Goal: Find specific page/section: Find specific page/section

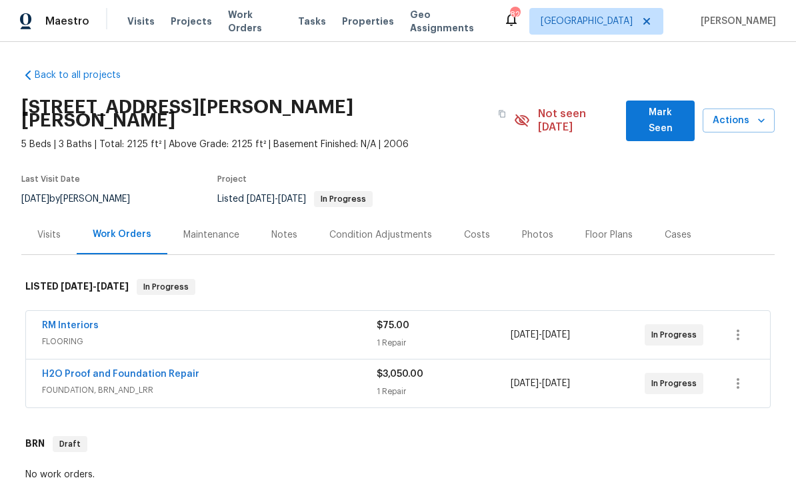
scroll to position [1, 0]
click at [476, 229] on div "Costs" at bounding box center [477, 235] width 26 height 13
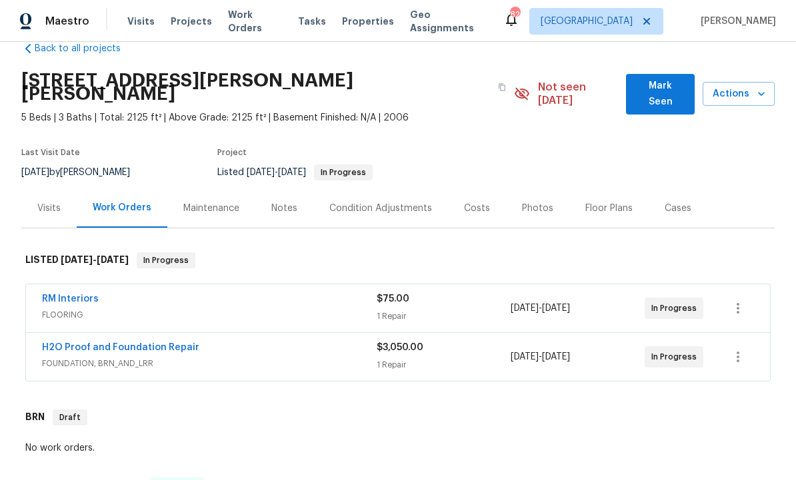
scroll to position [27, 0]
click at [474, 201] on div "Costs" at bounding box center [477, 207] width 26 height 13
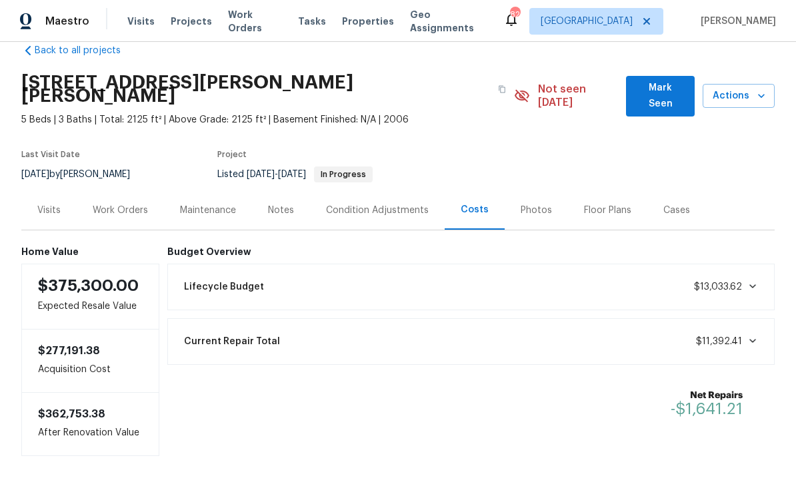
scroll to position [24, 0]
click at [752, 340] on icon at bounding box center [752, 342] width 7 height 4
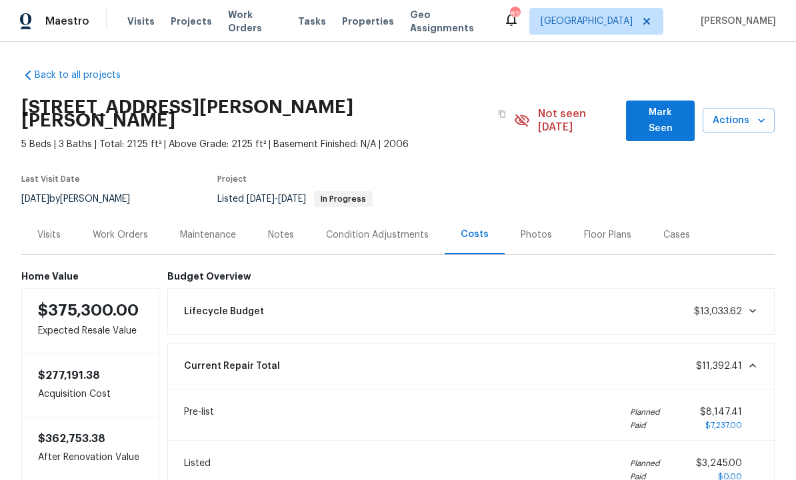
scroll to position [0, 0]
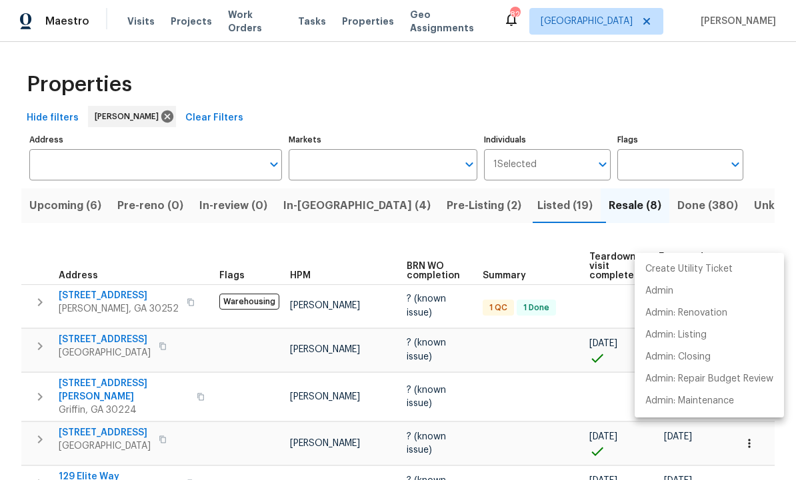
scroll to position [157, 0]
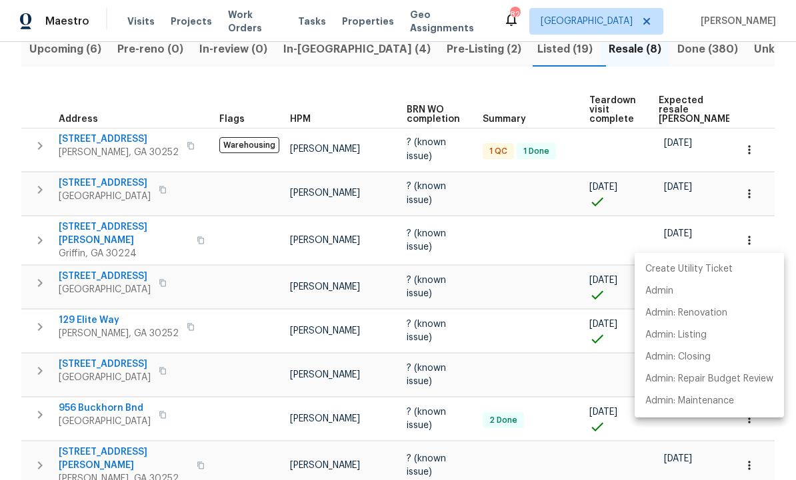
click at [559, 295] on div at bounding box center [398, 240] width 796 height 480
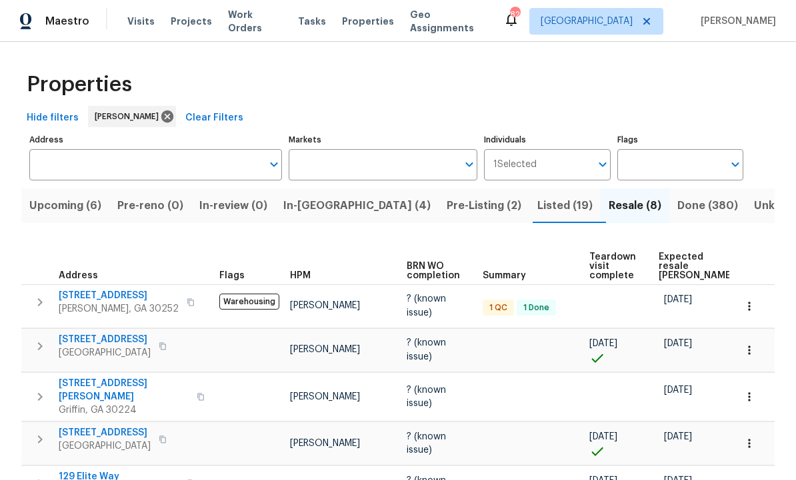
scroll to position [0, 0]
click at [446, 207] on span "Pre-Listing (2)" at bounding box center [483, 206] width 75 height 19
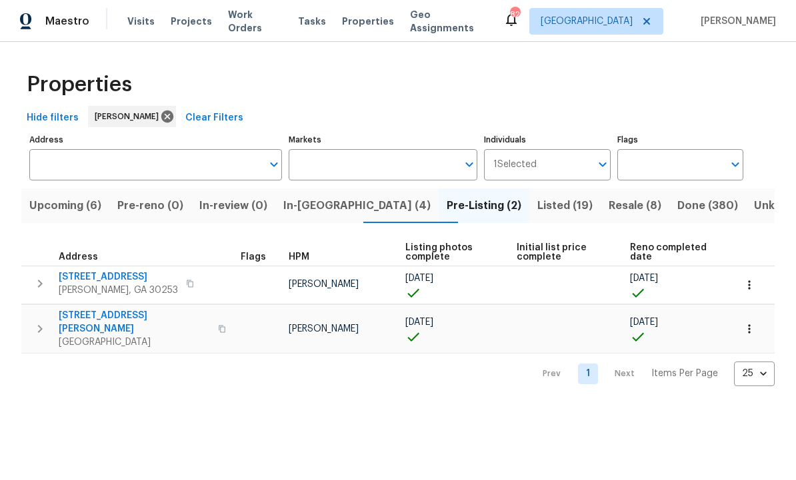
click at [115, 281] on span "[STREET_ADDRESS]" at bounding box center [118, 277] width 119 height 13
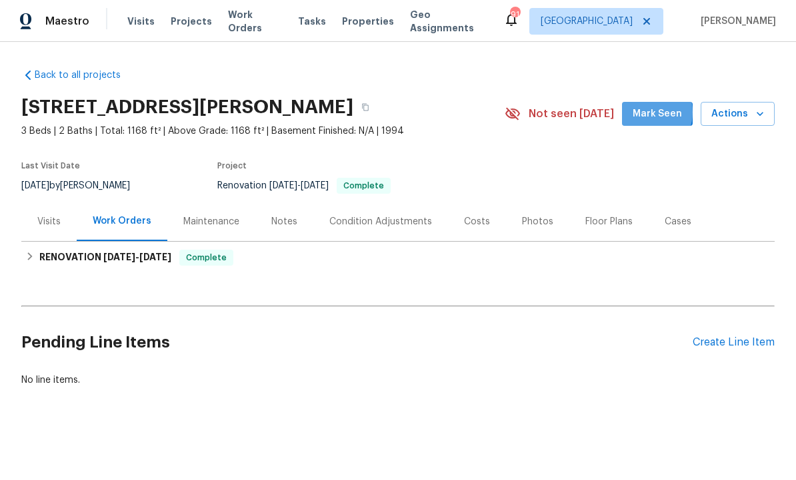
click at [652, 113] on span "Mark Seen" at bounding box center [656, 114] width 49 height 17
click at [472, 221] on div "Costs" at bounding box center [477, 221] width 26 height 13
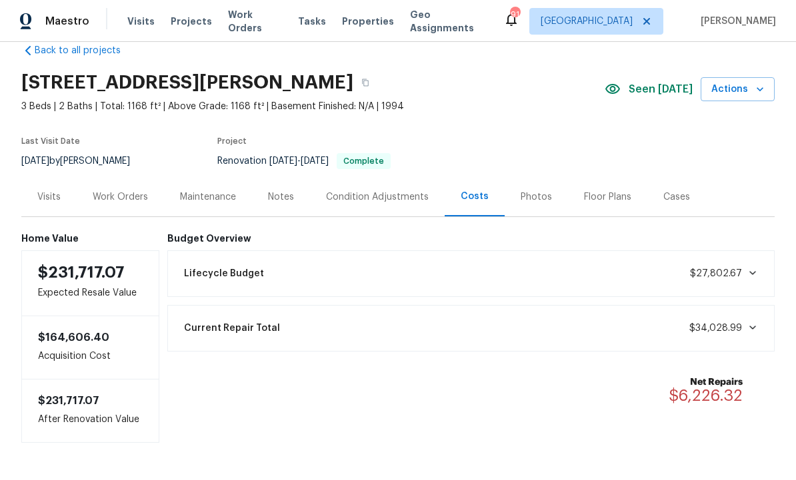
scroll to position [24, 0]
click at [745, 282] on div "Lifecycle Budget $27,802.67" at bounding box center [471, 274] width 590 height 29
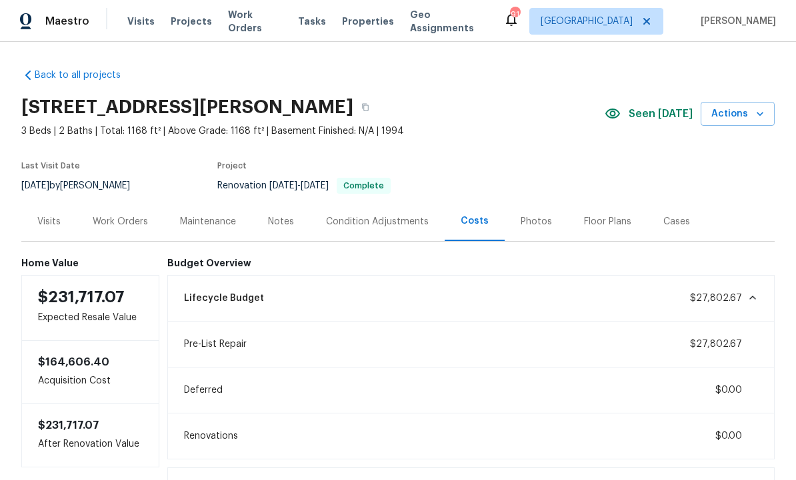
scroll to position [0, 0]
